Goal: Navigation & Orientation: Find specific page/section

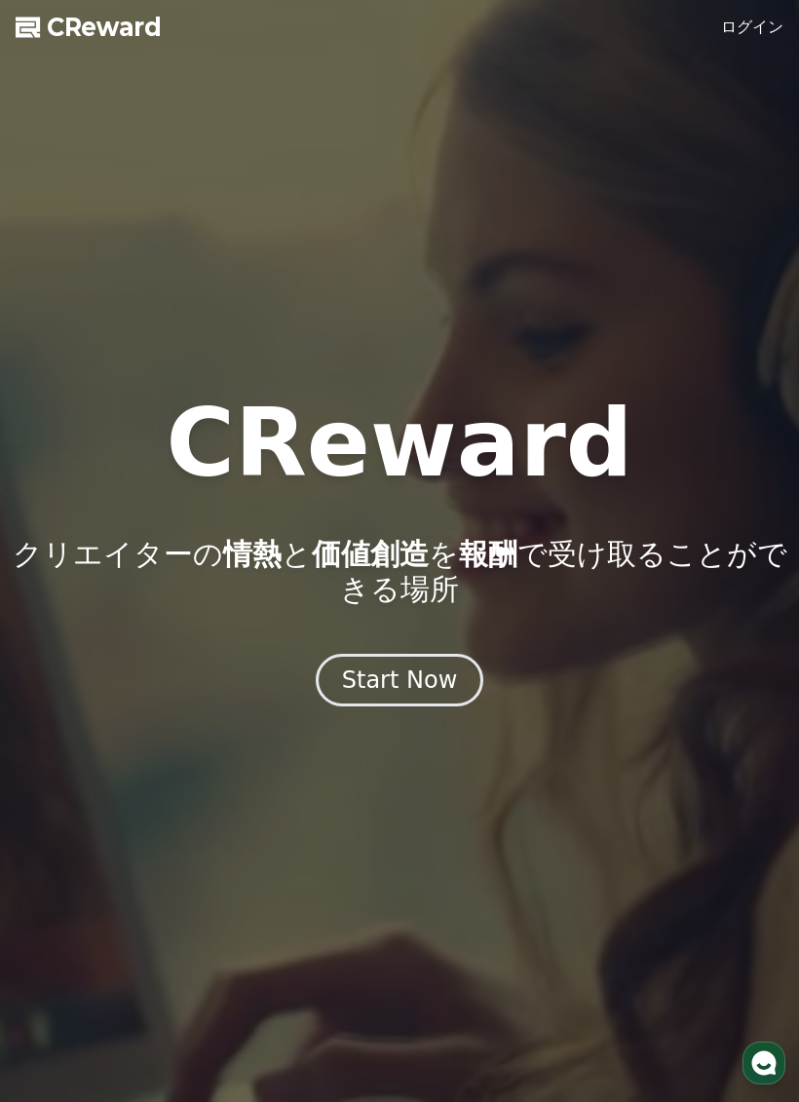
click at [762, 25] on link "ログイン" at bounding box center [752, 27] width 62 height 23
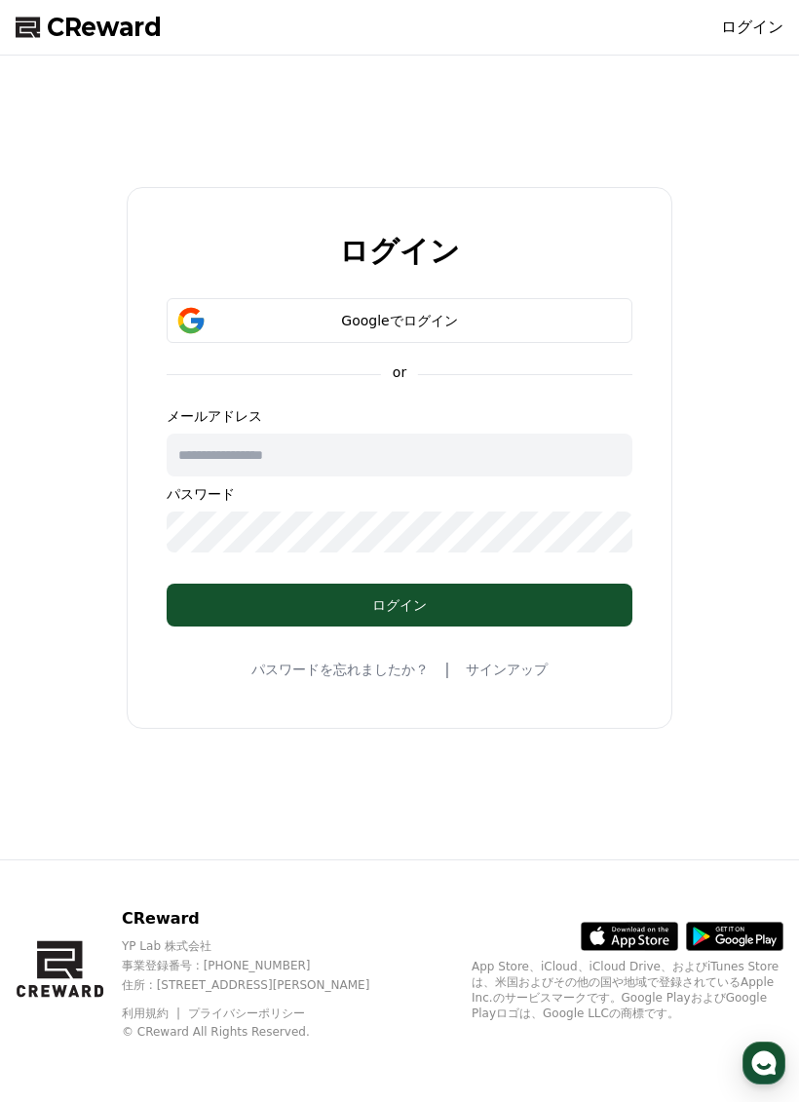
click at [477, 456] on input "text" at bounding box center [400, 455] width 466 height 43
click at [508, 319] on div "Googleでログイン" at bounding box center [399, 320] width 409 height 19
click at [513, 313] on div "Googleでログイン" at bounding box center [399, 320] width 409 height 19
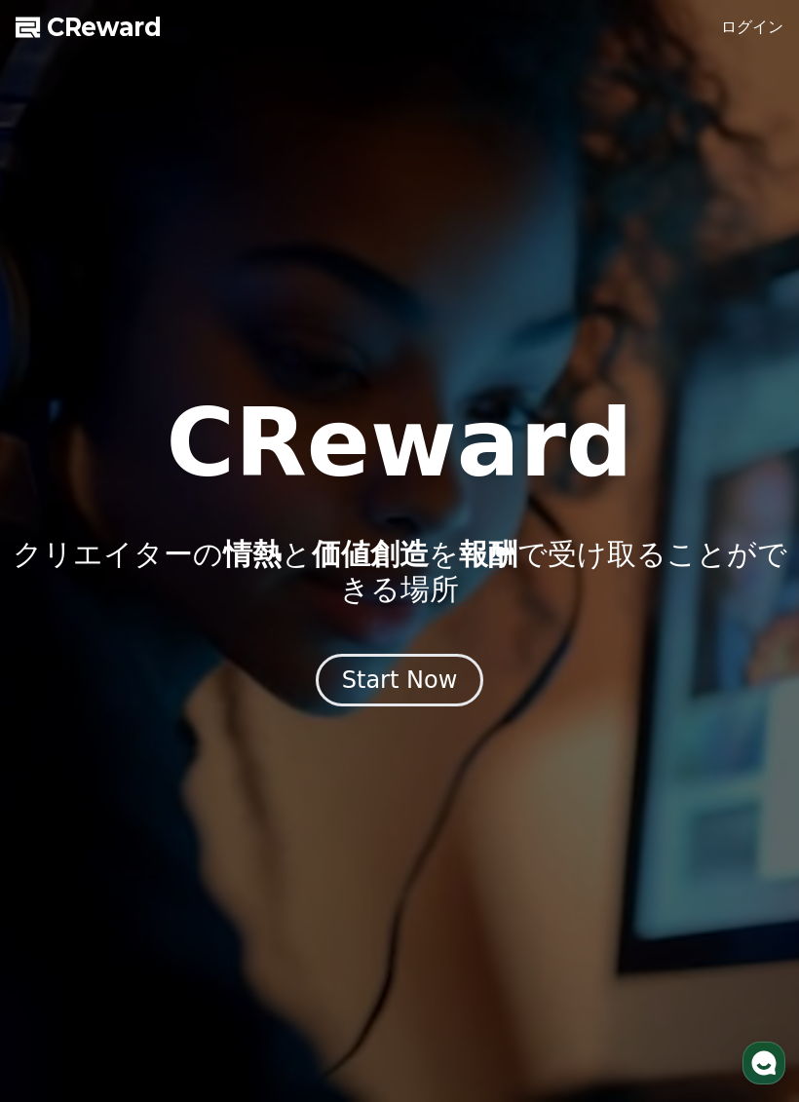
click at [752, 21] on link "ログイン" at bounding box center [752, 27] width 62 height 23
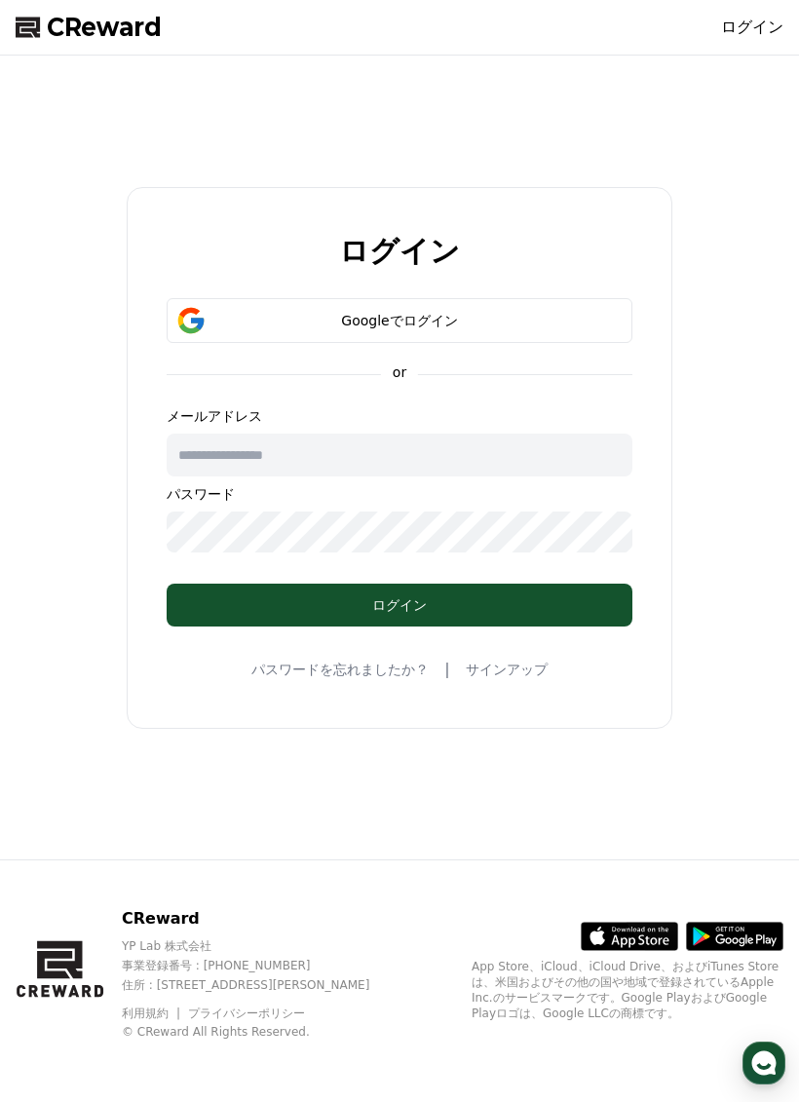
click at [504, 336] on button "Googleでログイン" at bounding box center [400, 320] width 466 height 45
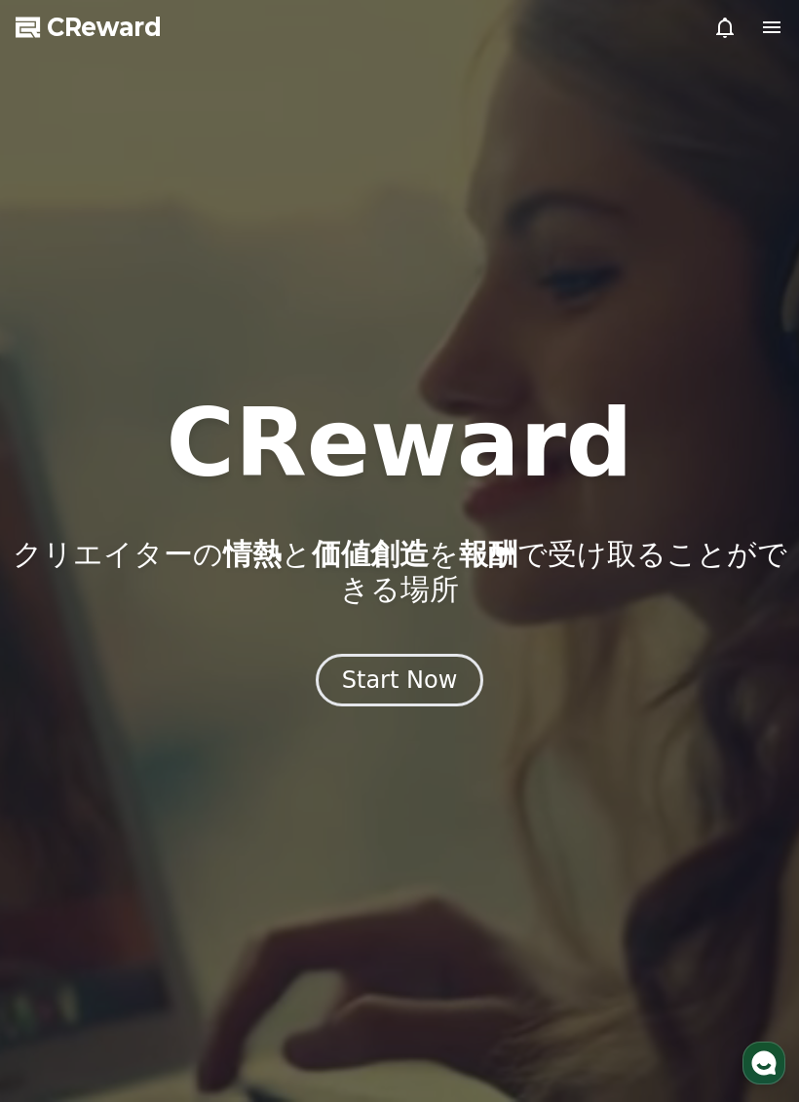
click at [752, 1061] on icon "button" at bounding box center [764, 1063] width 29 height 29
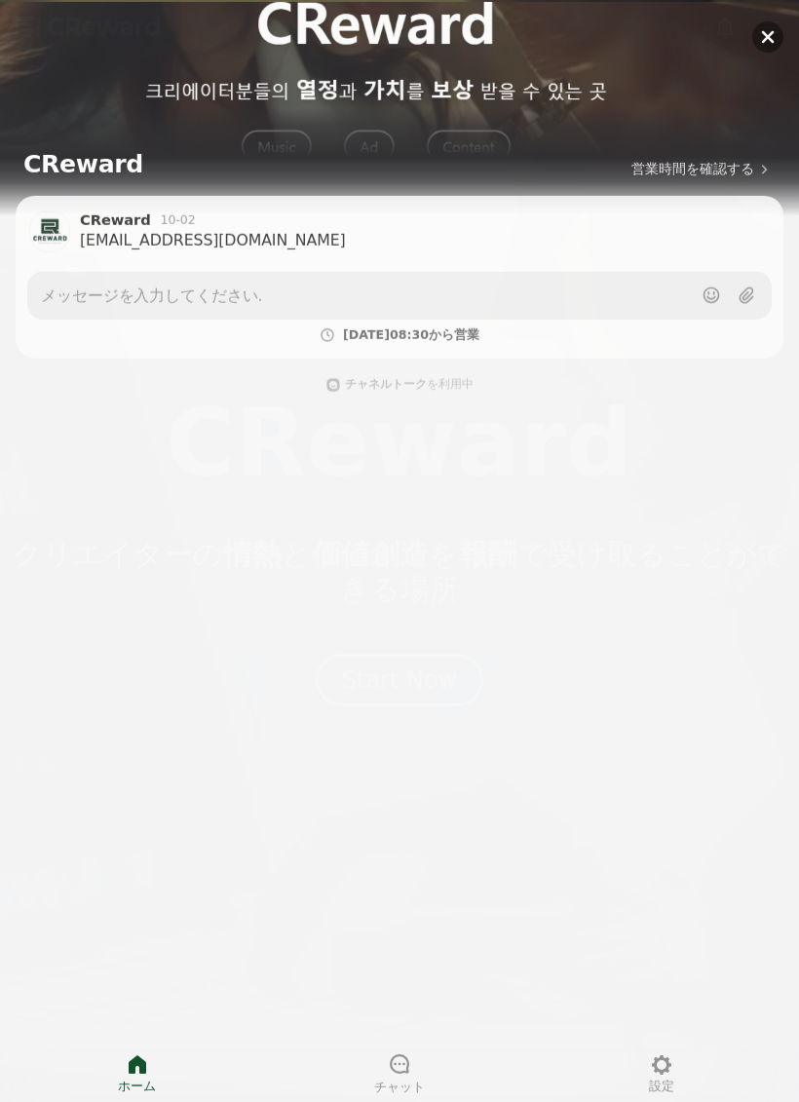
click at [661, 1078] on span "設定" at bounding box center [661, 1085] width 25 height 17
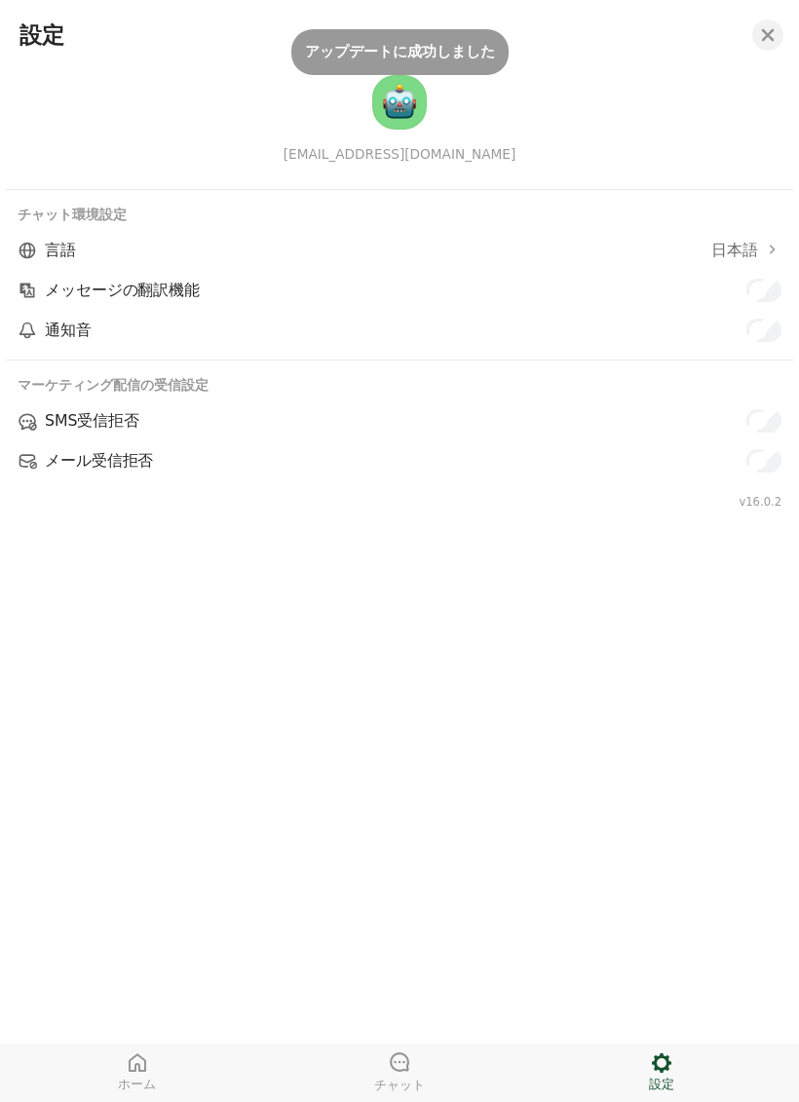
click at [416, 1081] on span "チャット" at bounding box center [399, 1086] width 51 height 17
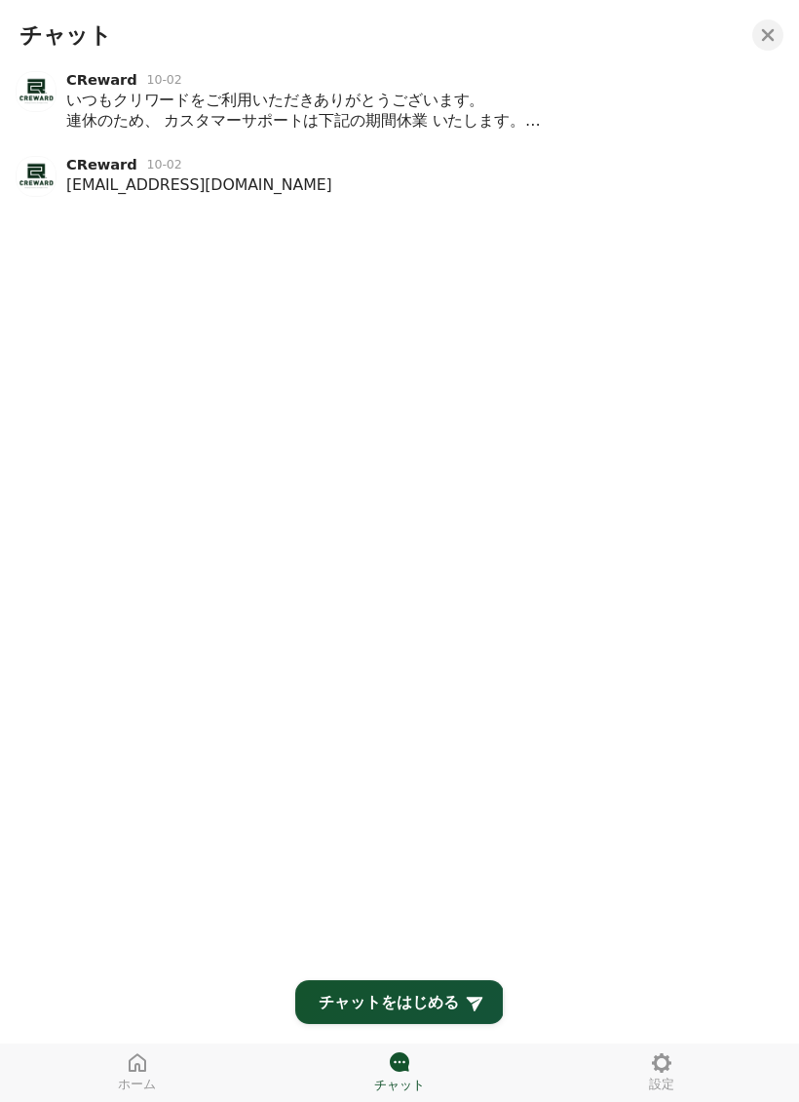
click at [517, 106] on div "いつもクリワードをご利用いただきありがとうございます。 連休のため、 カスタマーサポートは下記の期間休業 いたします。 休業期間：[DATE]～[DATE] …" at bounding box center [421, 110] width 710 height 41
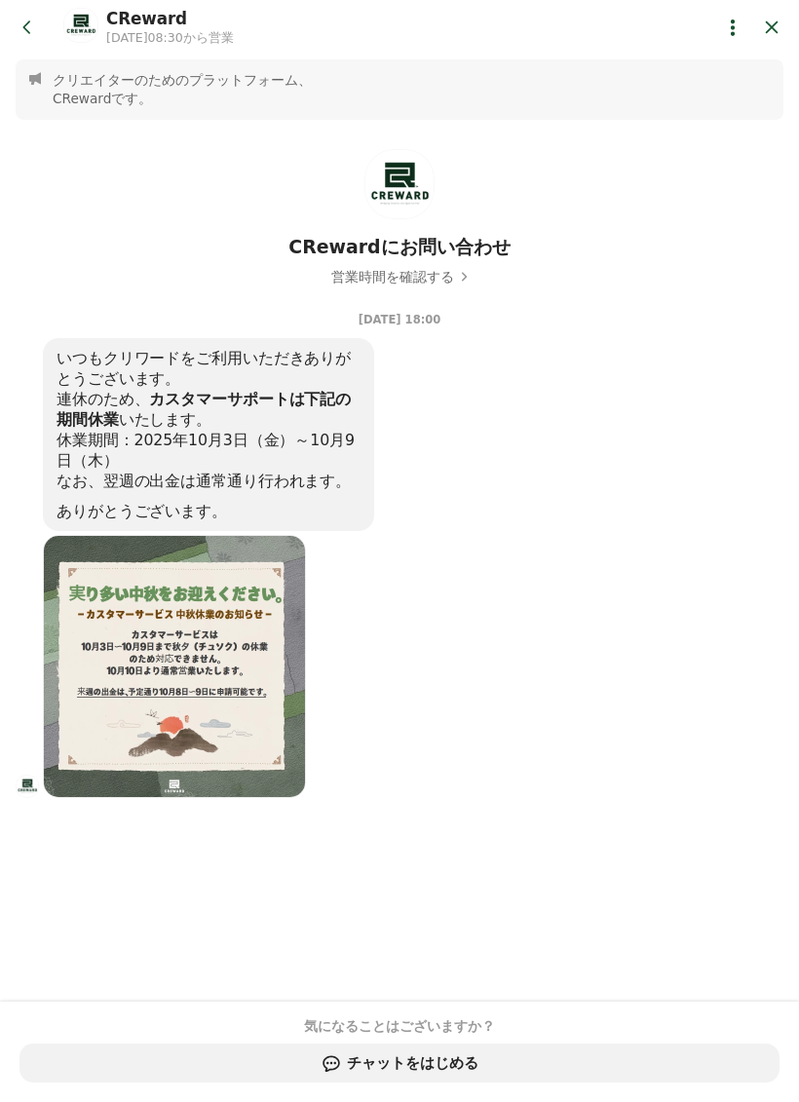
click at [34, 28] on icon at bounding box center [27, 27] width 19 height 19
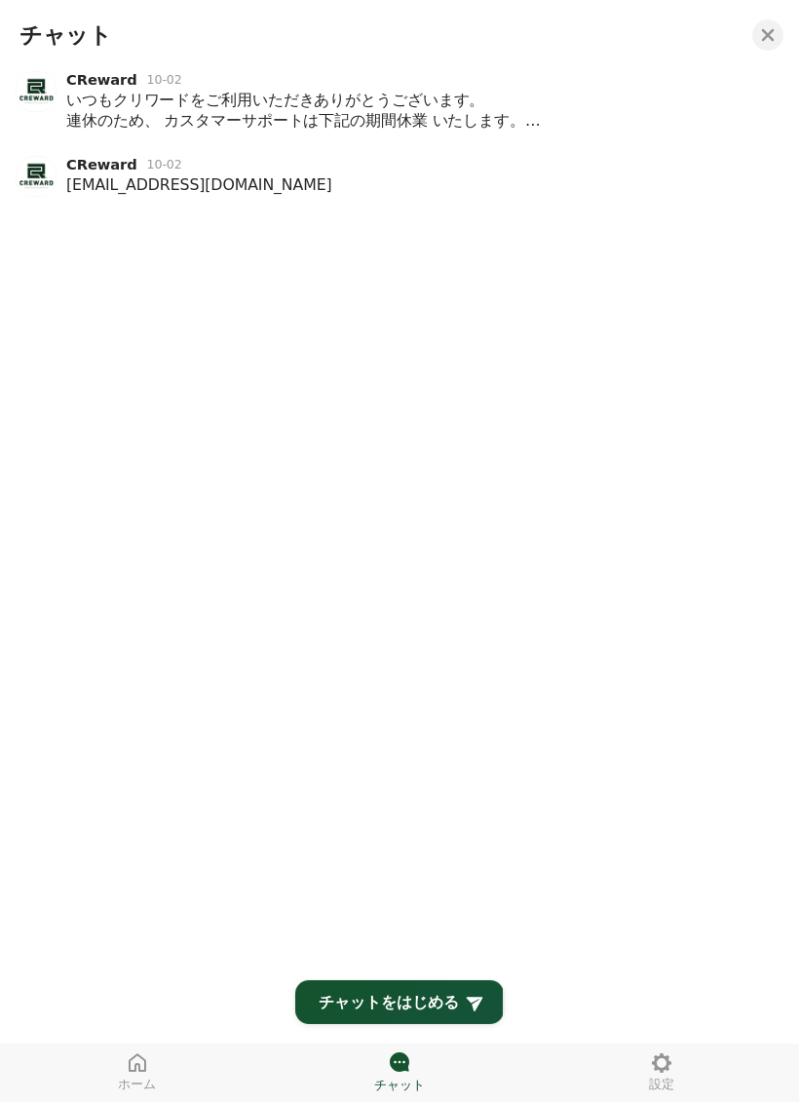
click at [368, 185] on div "[EMAIL_ADDRESS][DOMAIN_NAME]" at bounding box center [421, 184] width 710 height 20
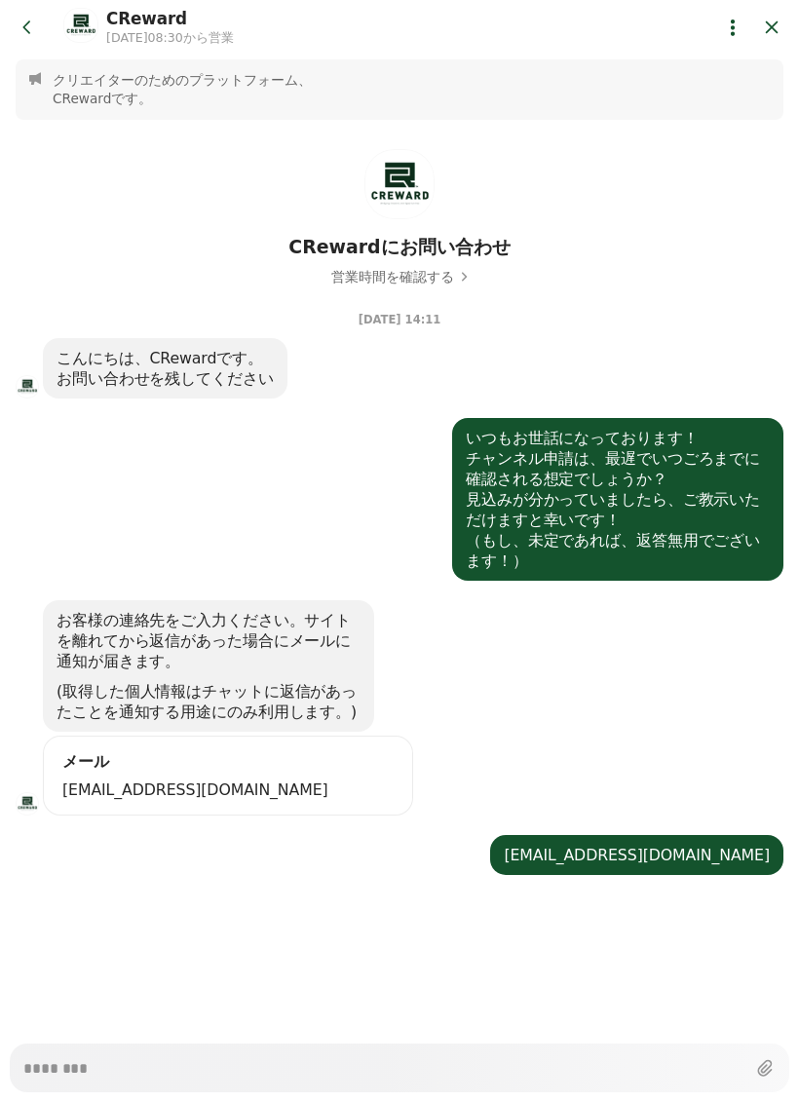
click at [756, 42] on button "Close chat" at bounding box center [771, 27] width 35 height 35
type textarea "*"
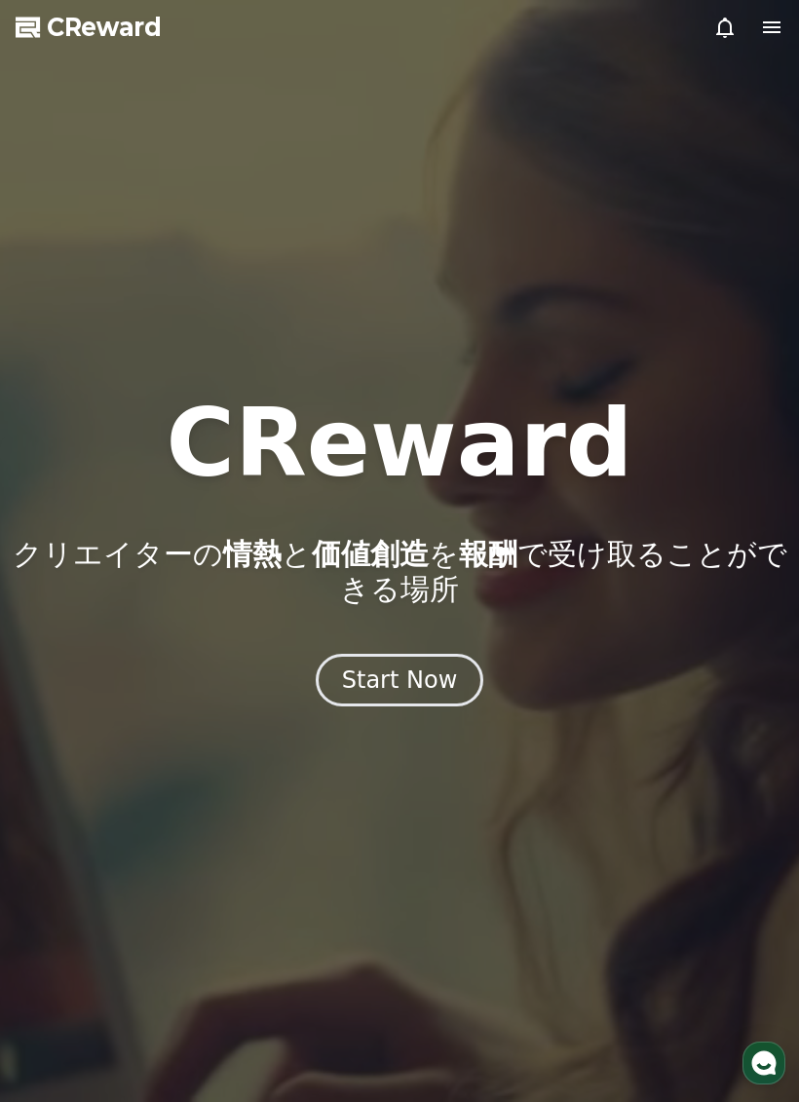
click at [785, 49] on div at bounding box center [399, 551] width 799 height 1102
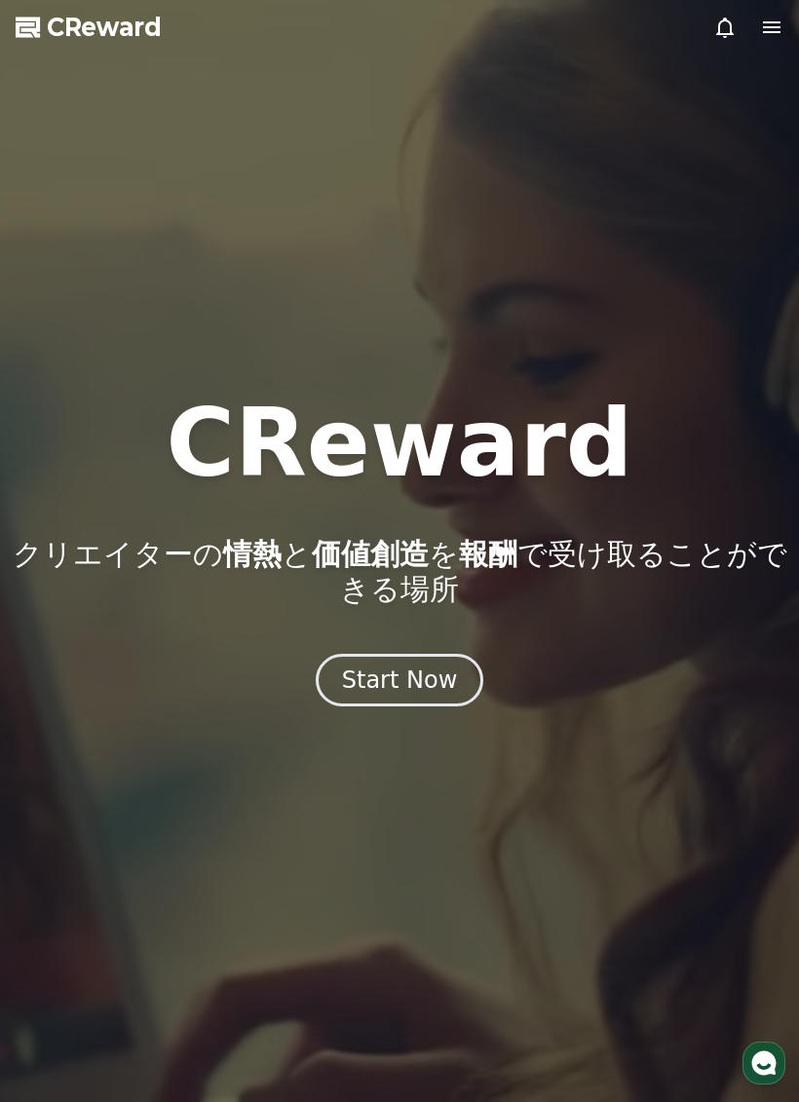
click at [764, 36] on icon at bounding box center [771, 27] width 23 height 23
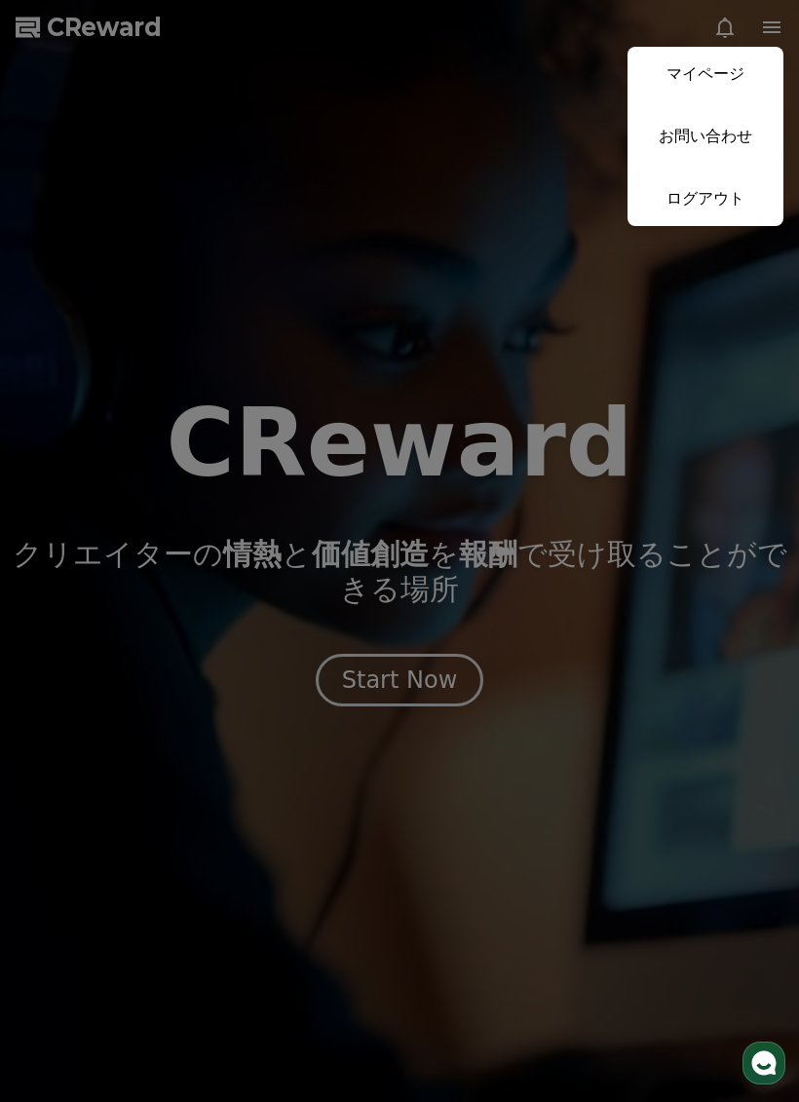
click at [739, 64] on link "マイページ" at bounding box center [706, 74] width 156 height 55
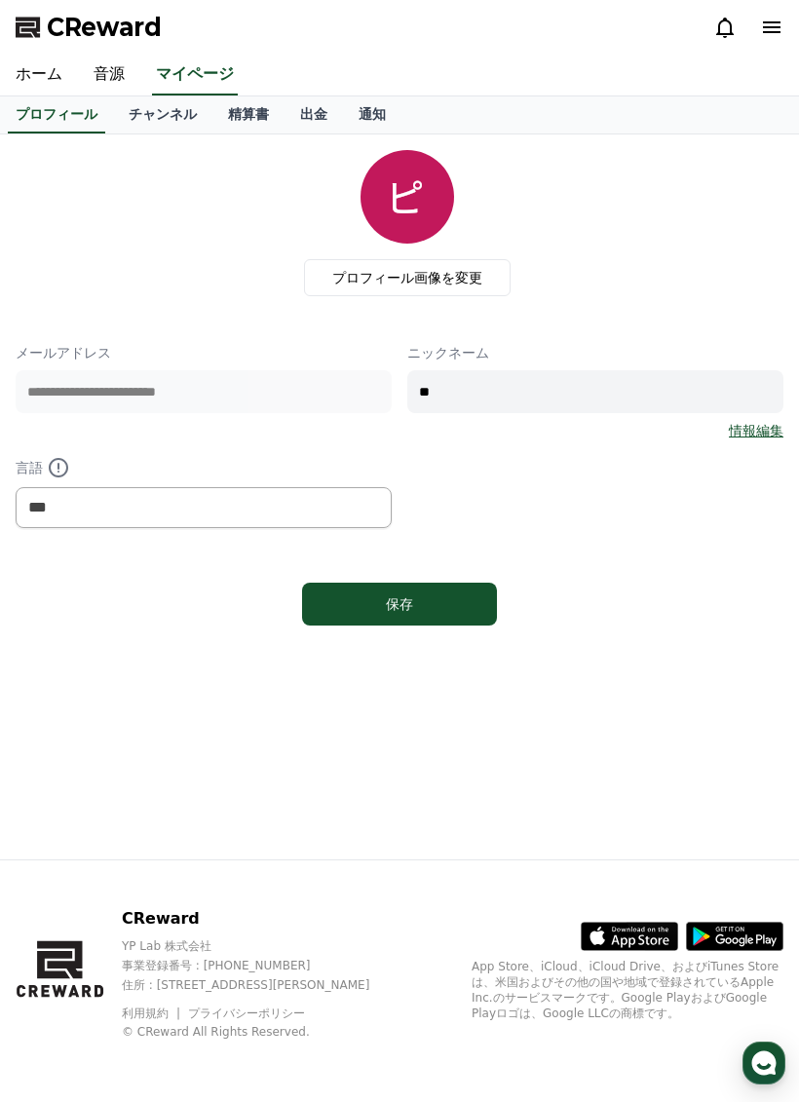
click at [146, 126] on link "チャンネル" at bounding box center [162, 115] width 99 height 37
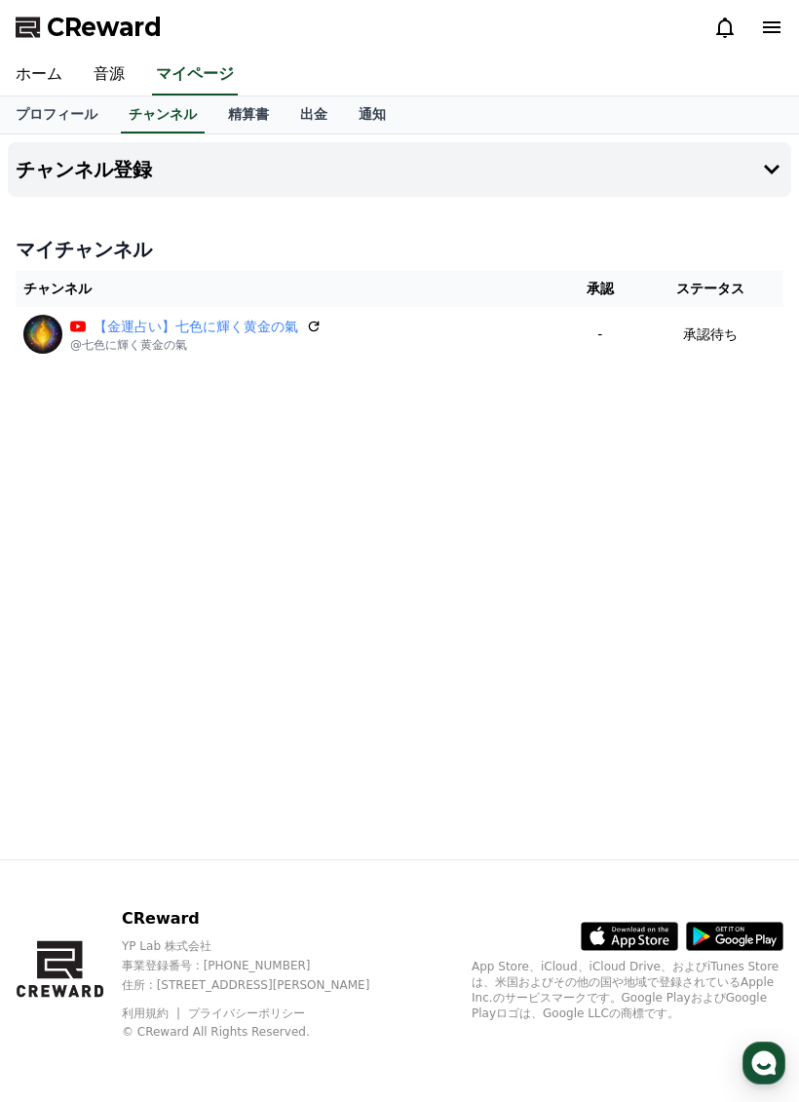
click at [308, 333] on icon at bounding box center [314, 327] width 16 height 16
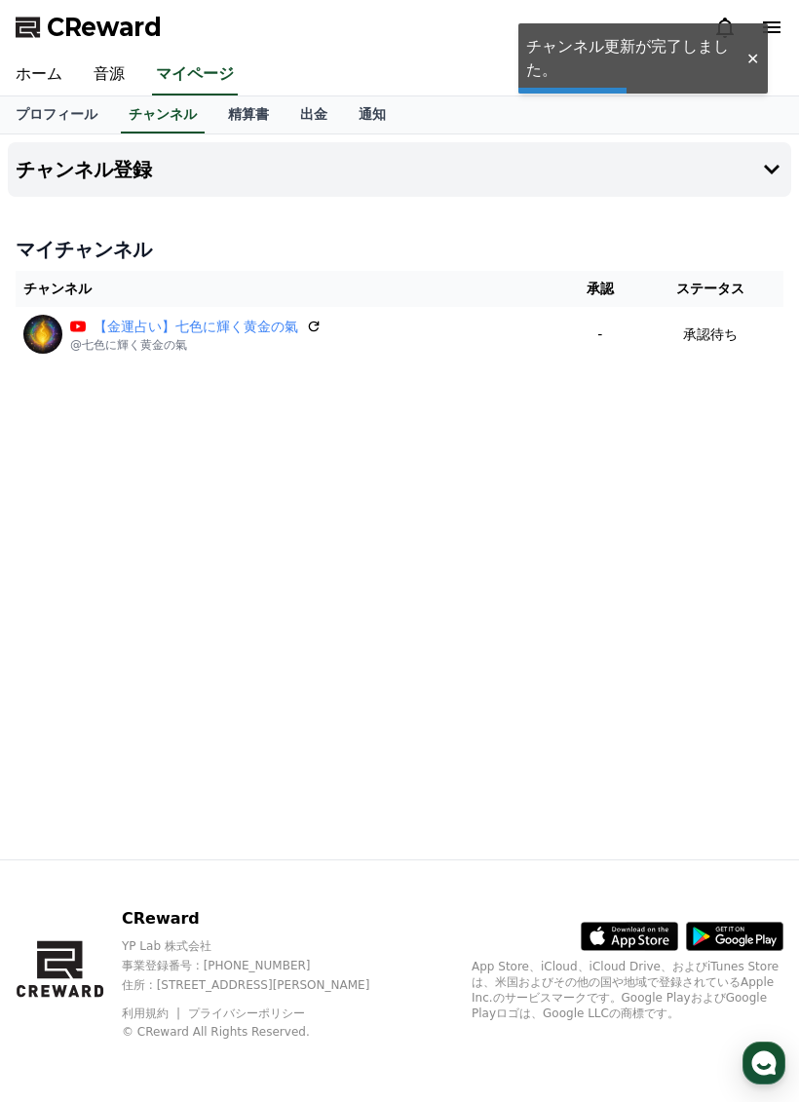
click at [203, 329] on link "【金運占い】七色に輝く黄金の氣" at bounding box center [196, 327] width 205 height 20
